Goal: Task Accomplishment & Management: Manage account settings

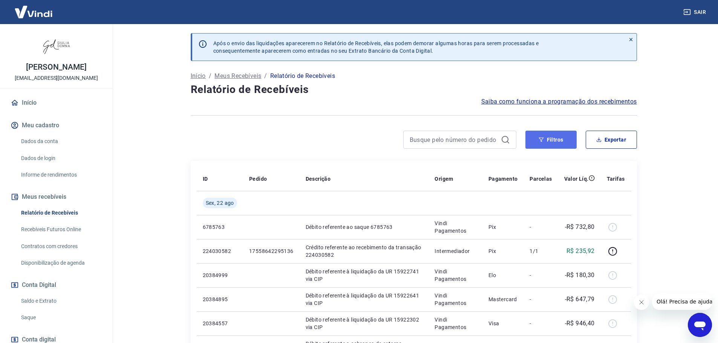
click at [556, 136] on button "Filtros" at bounding box center [551, 140] width 51 height 18
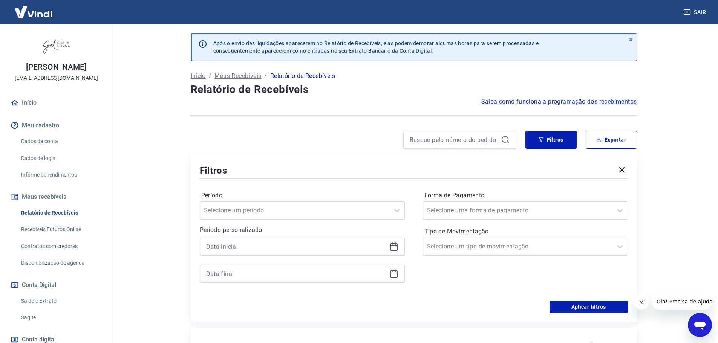
click at [395, 247] on icon at bounding box center [393, 246] width 9 height 9
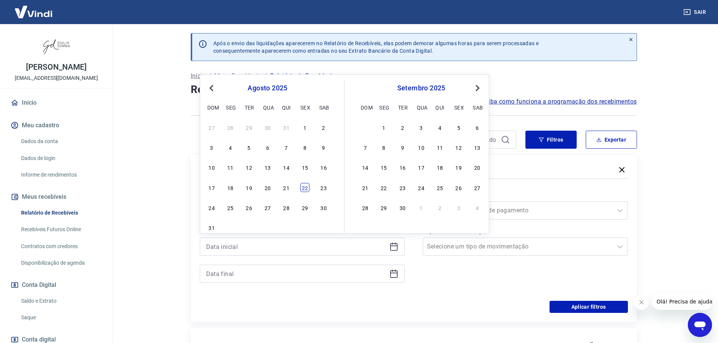
click at [307, 187] on div "22" at bounding box center [304, 187] width 9 height 9
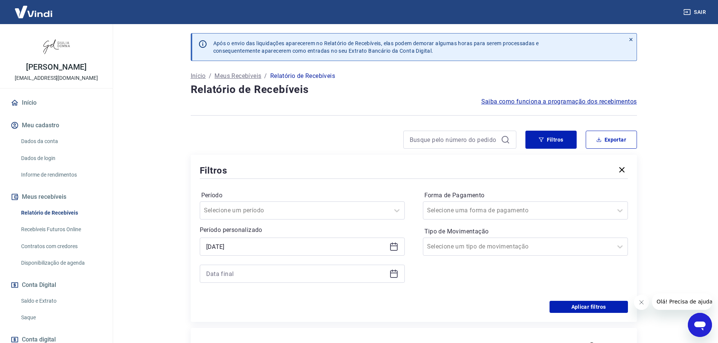
type input "[DATE]"
click at [394, 276] on icon at bounding box center [393, 274] width 9 height 9
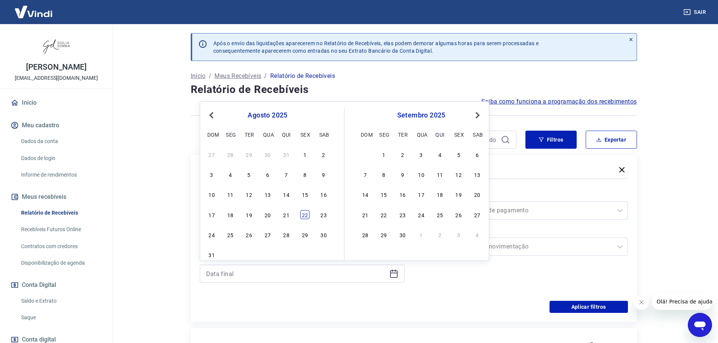
click at [306, 216] on div "22" at bounding box center [304, 214] width 9 height 9
type input "[DATE]"
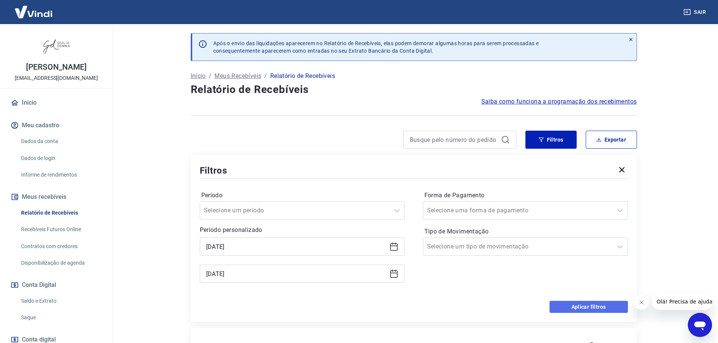
click at [597, 307] on button "Aplicar filtros" at bounding box center [589, 307] width 78 height 12
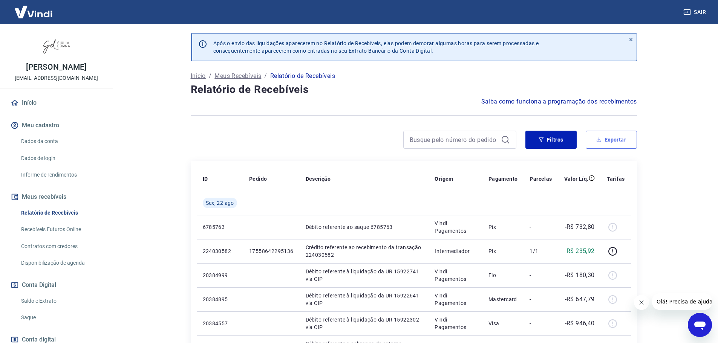
click at [615, 140] on button "Exportar" at bounding box center [611, 140] width 51 height 18
type input "[DATE]"
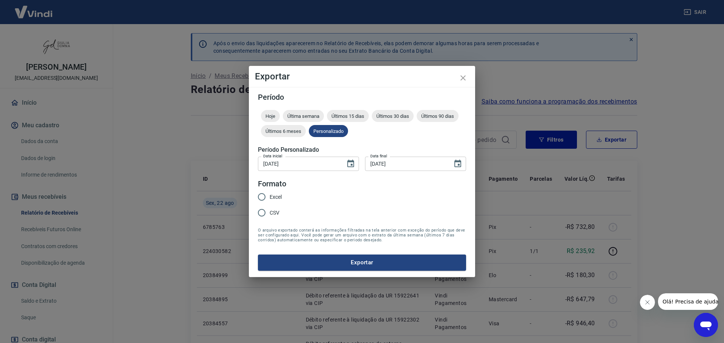
click at [262, 198] on input "Excel" at bounding box center [262, 197] width 16 height 16
radio input "true"
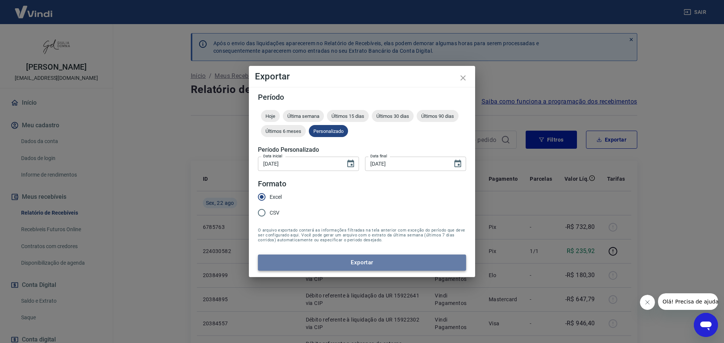
click at [389, 267] on button "Exportar" at bounding box center [362, 263] width 208 height 16
